Goal: Find specific page/section

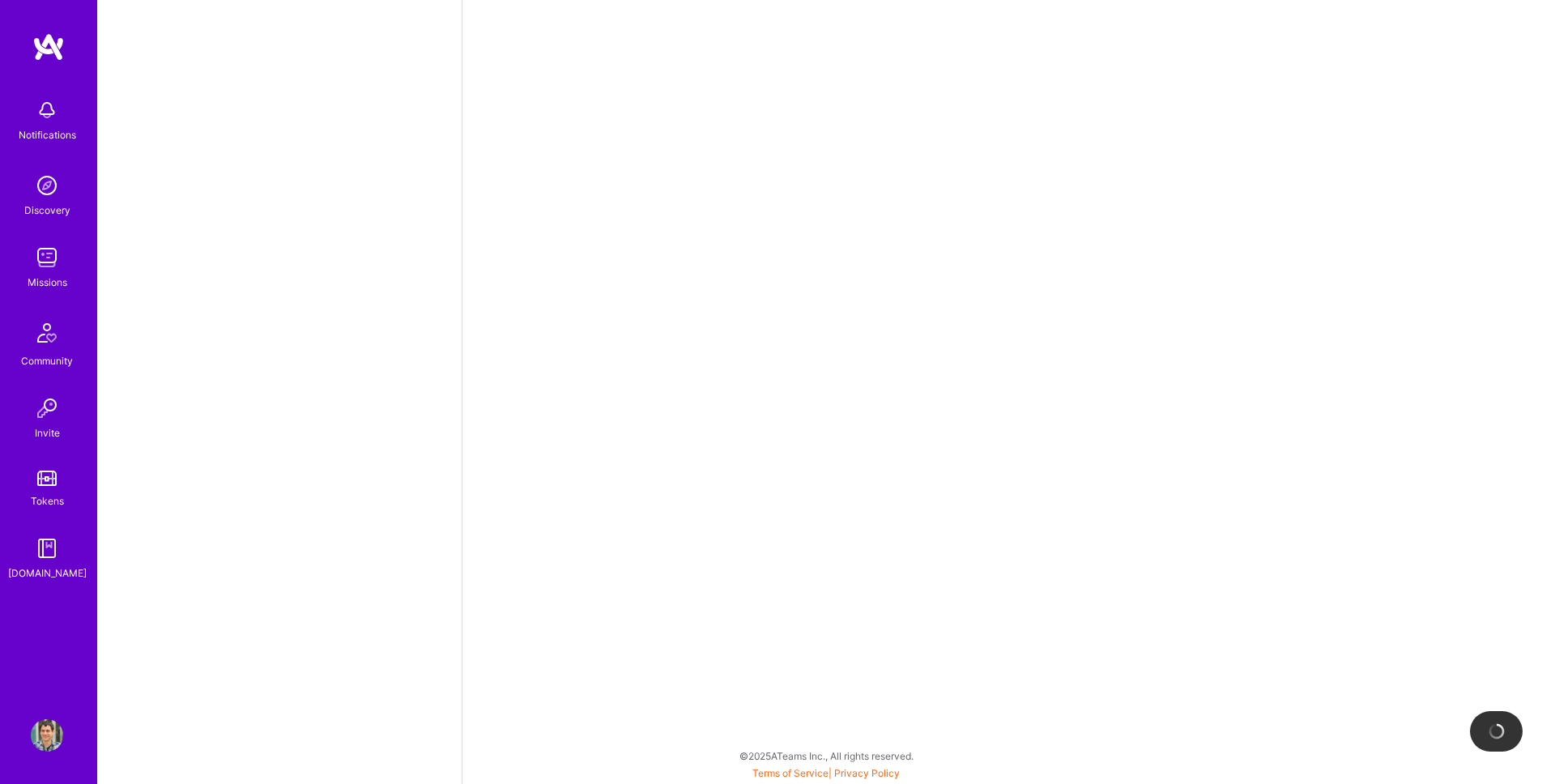
click at [55, 247] on img at bounding box center [47, 257] width 33 height 33
